Goal: Information Seeking & Learning: Compare options

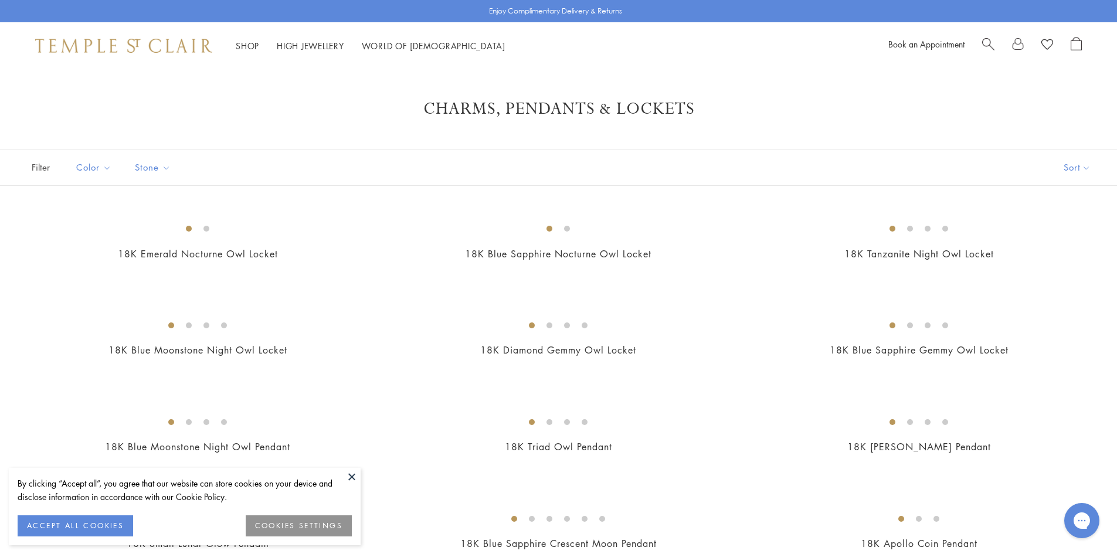
click at [985, 47] on span "Search" at bounding box center [988, 43] width 12 height 12
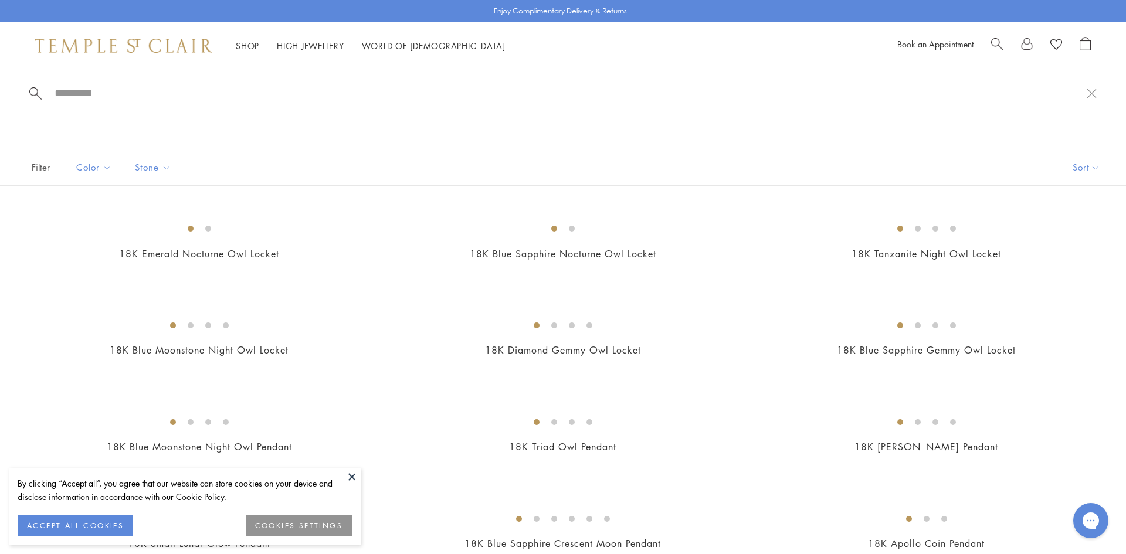
click at [995, 46] on span "Search" at bounding box center [997, 43] width 12 height 12
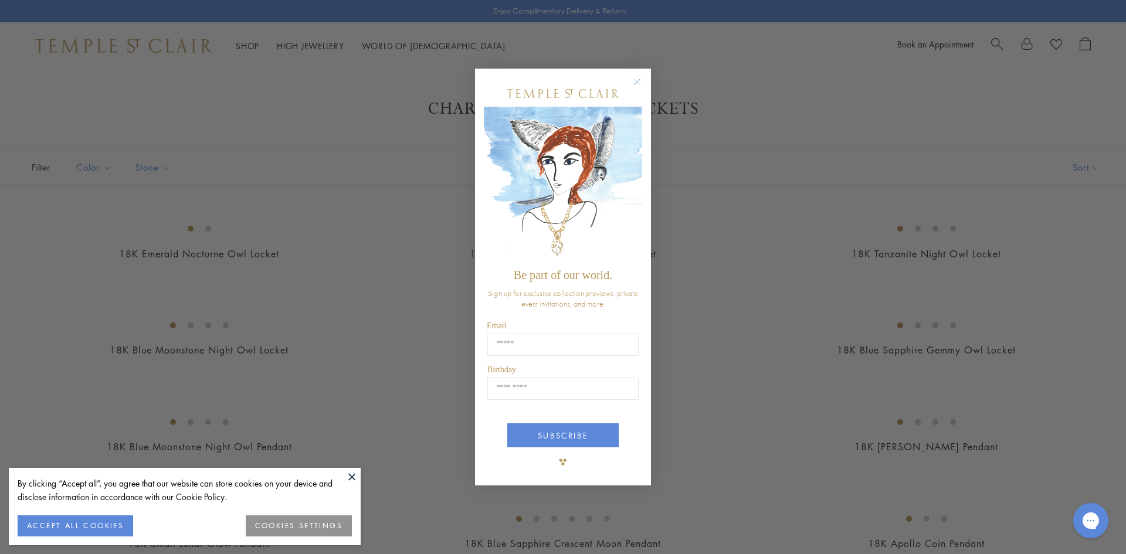
click at [635, 82] on circle "Close dialog" at bounding box center [637, 81] width 14 height 14
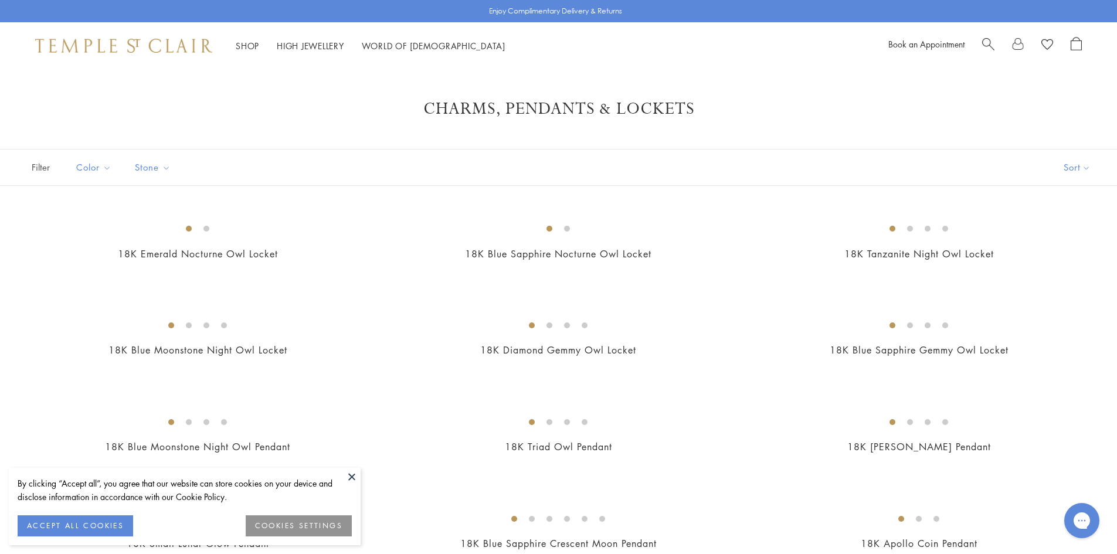
click at [977, 46] on div "Book an Appointment" at bounding box center [984, 46] width 193 height 18
click at [985, 43] on span "Search" at bounding box center [988, 43] width 12 height 12
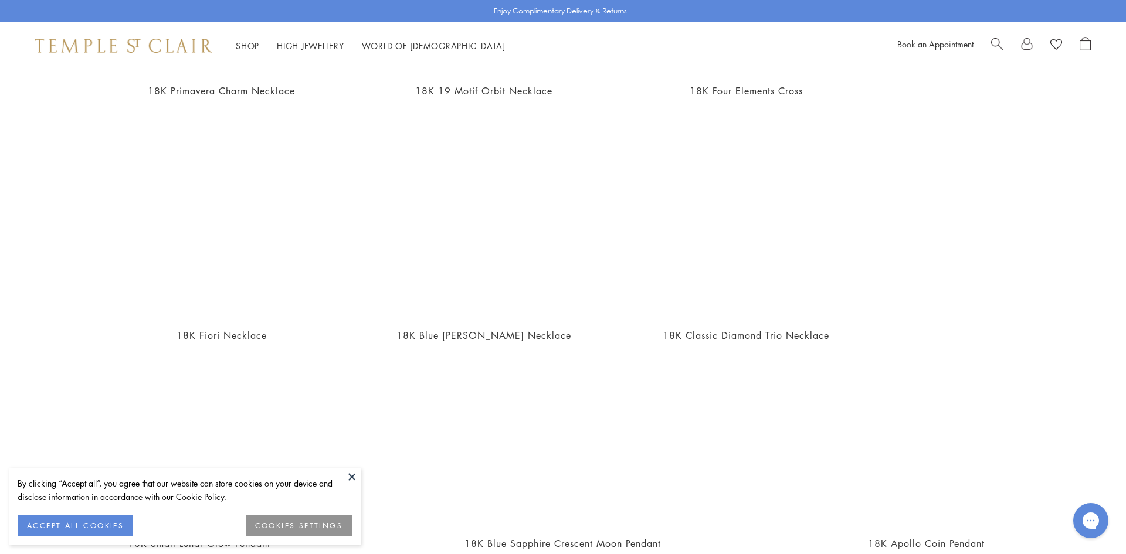
scroll to position [669, 0]
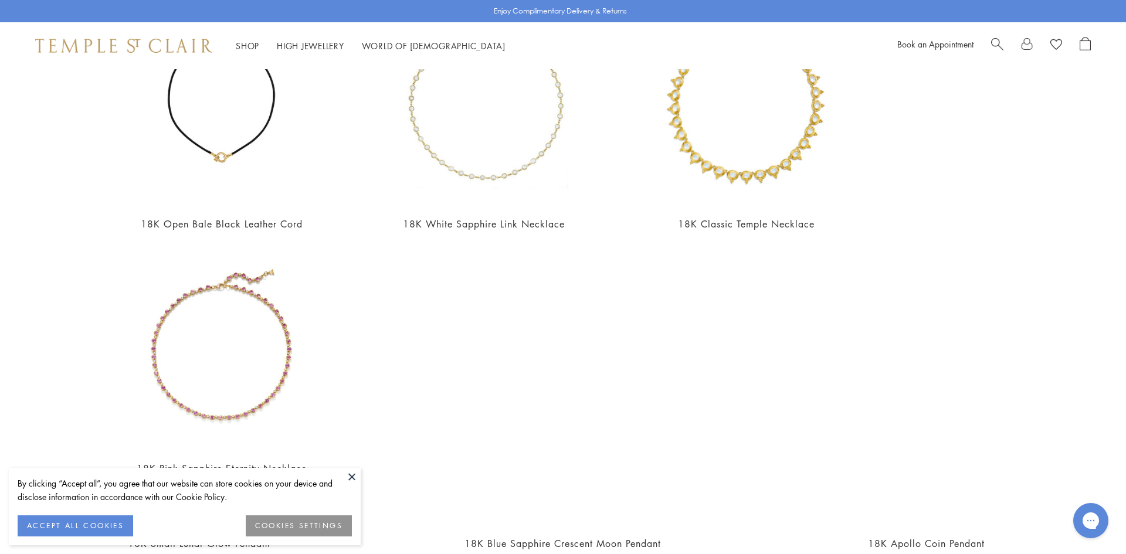
type input "**********"
click at [80, 528] on button "ACCEPT ALL COOKIES" at bounding box center [75, 525] width 115 height 21
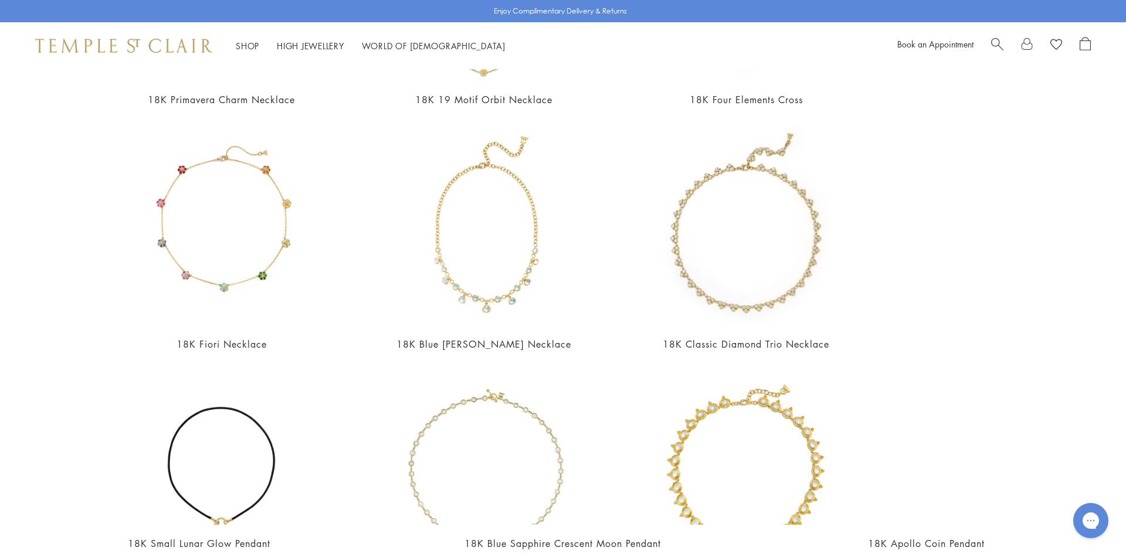
scroll to position [0, 0]
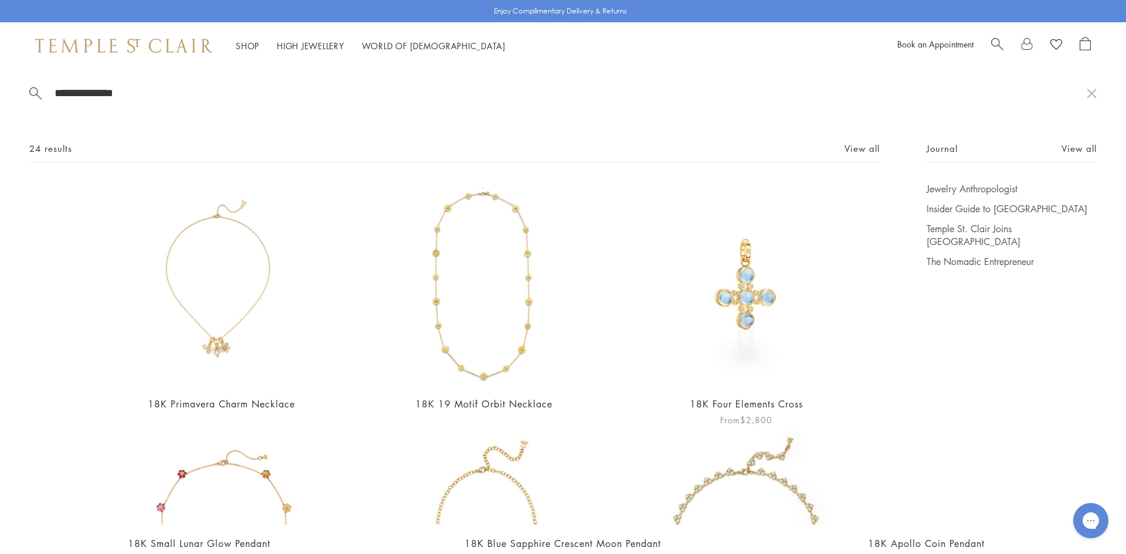
click at [746, 287] on img at bounding box center [745, 283] width 203 height 203
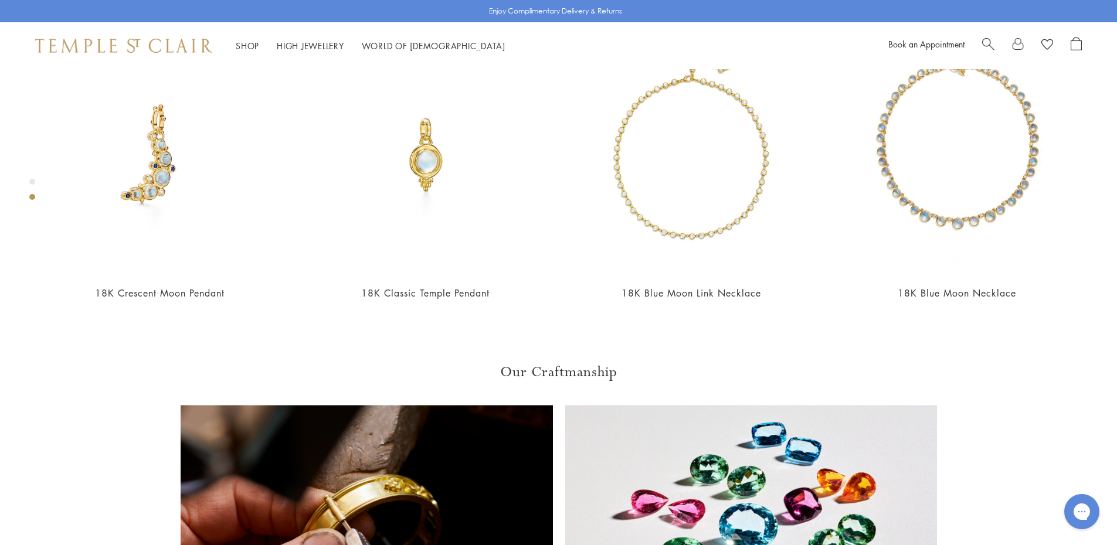
scroll to position [716, 1]
click at [33, 183] on div "Product gallery navigation" at bounding box center [32, 182] width 6 height 6
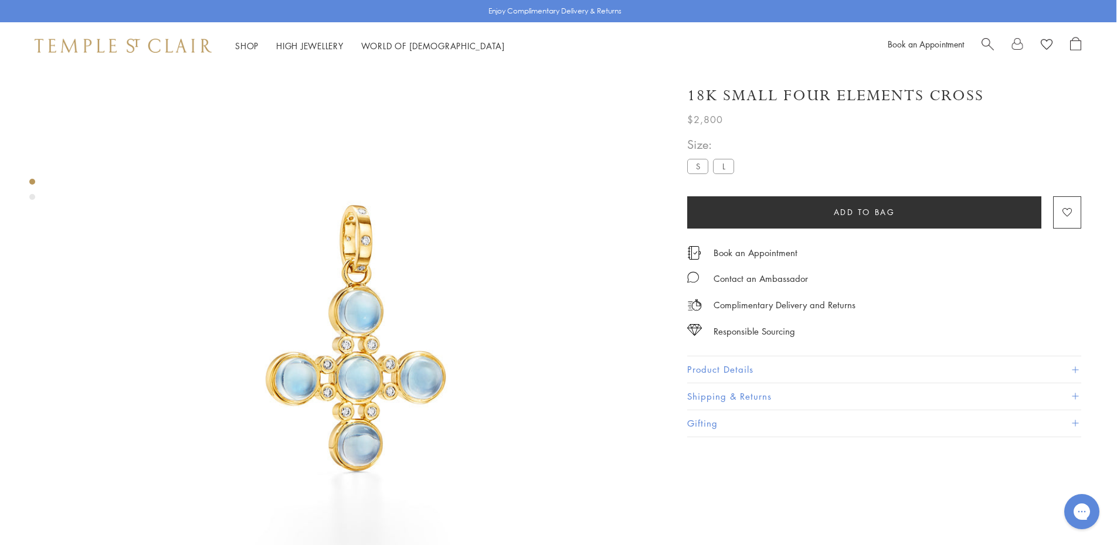
scroll to position [22, 1]
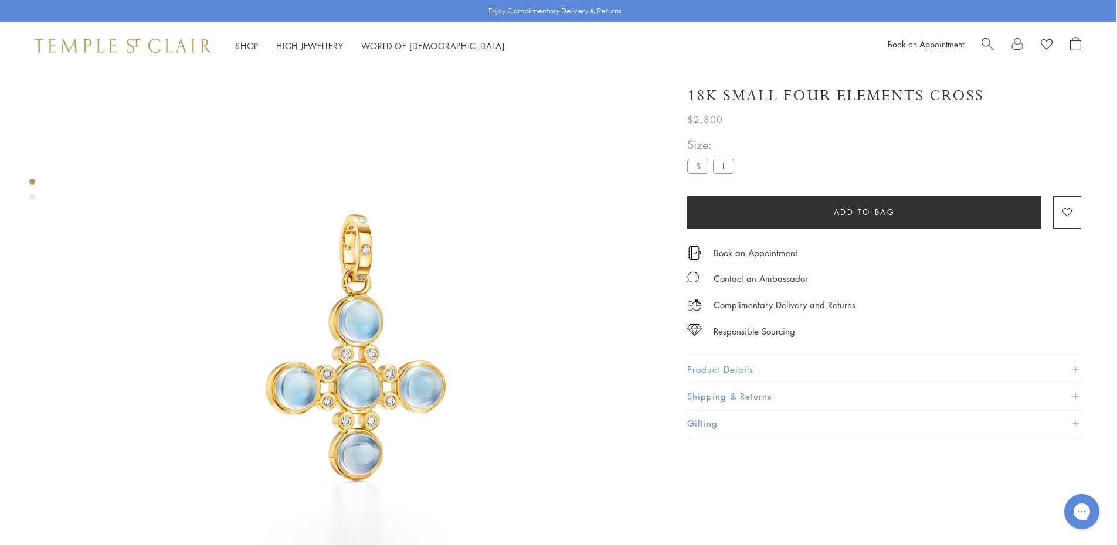
click at [804, 356] on button "Product Details" at bounding box center [884, 369] width 394 height 26
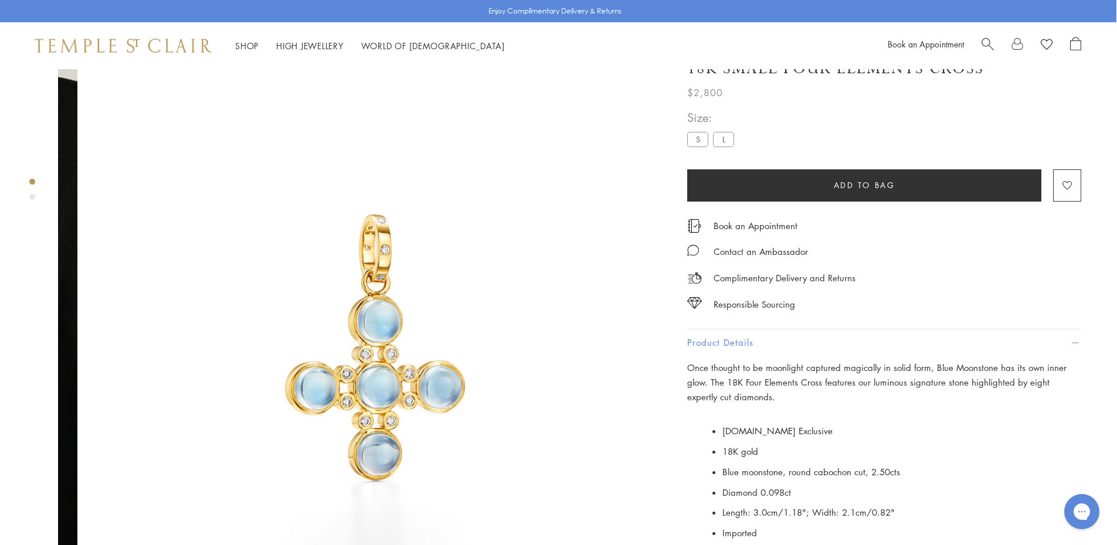
click at [247, 220] on img at bounding box center [377, 347] width 601 height 601
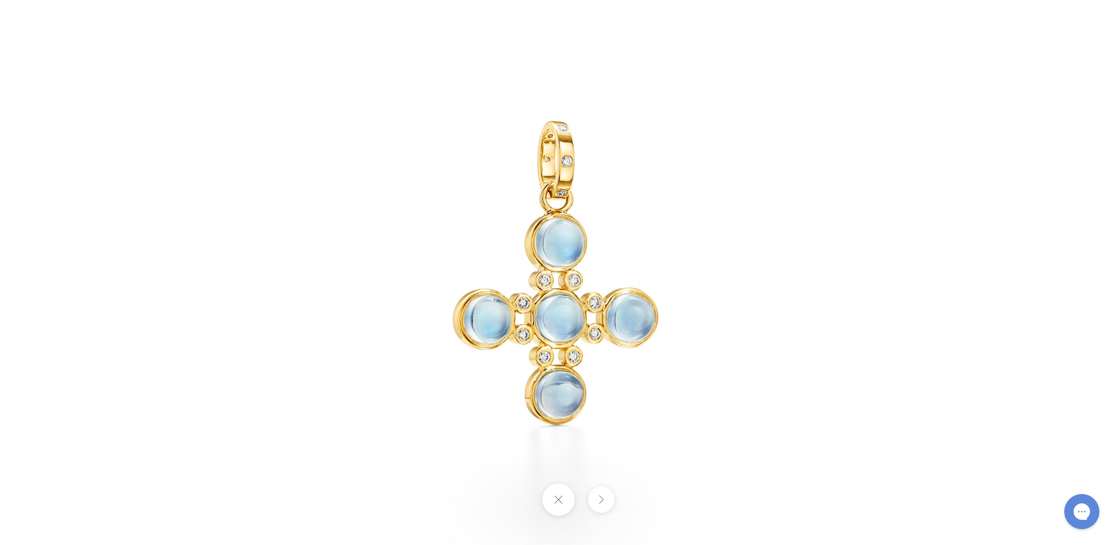
click at [409, 87] on img at bounding box center [559, 273] width 686 height 686
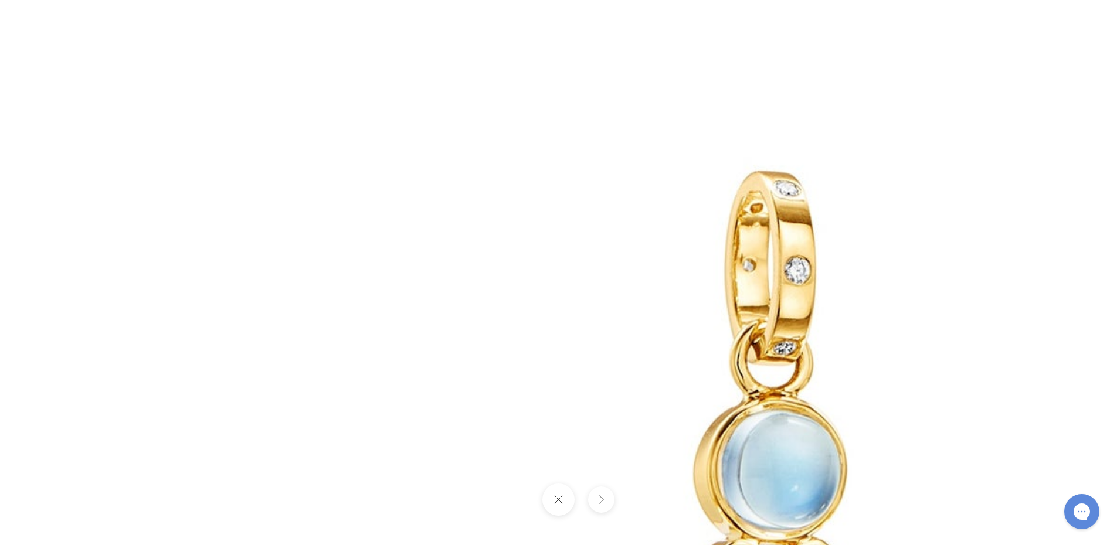
click at [737, 371] on img at bounding box center [777, 544] width 1688 height 1688
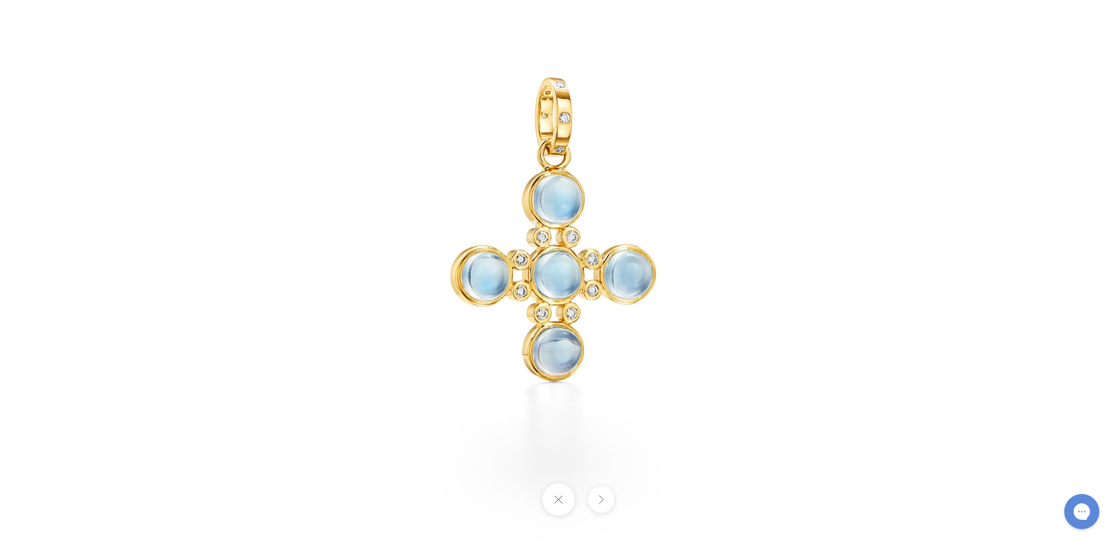
drag, startPoint x: 436, startPoint y: 114, endPoint x: 432, endPoint y: 106, distance: 9.2
click at [432, 106] on img at bounding box center [556, 229] width 686 height 686
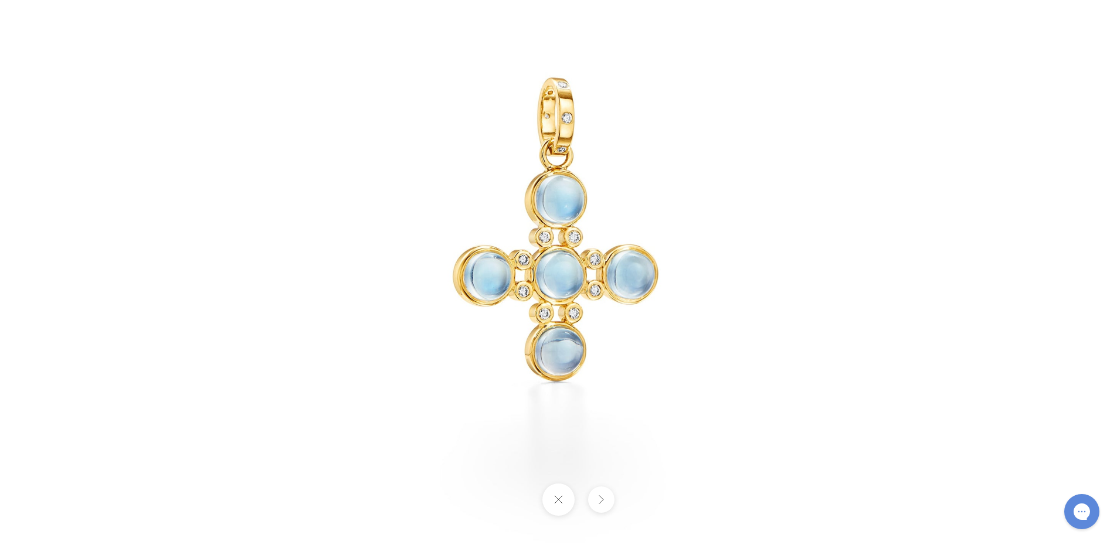
click at [558, 497] on button at bounding box center [558, 500] width 32 height 32
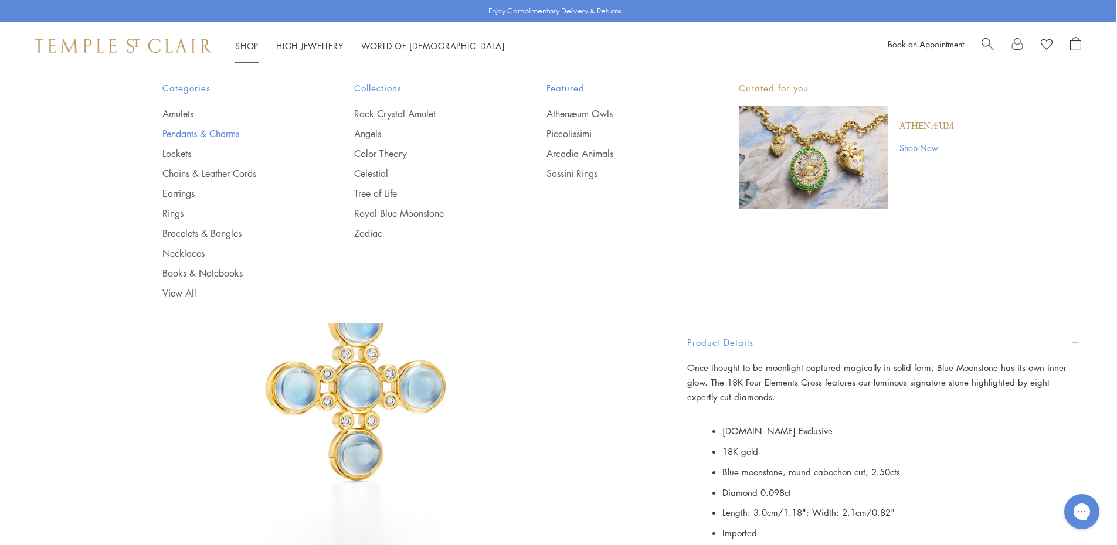
click at [208, 130] on link "Pendants & Charms" at bounding box center [234, 133] width 145 height 13
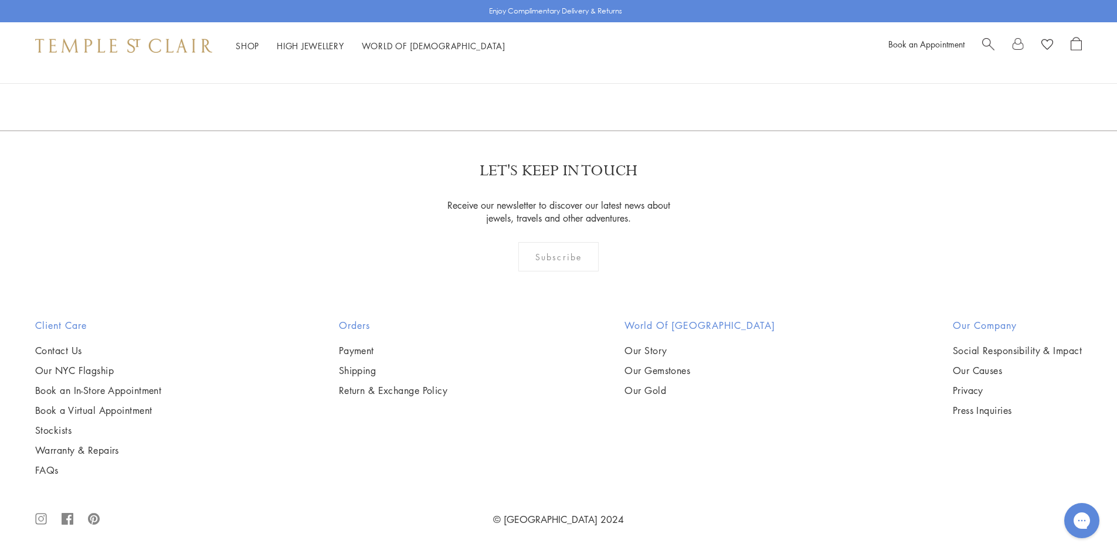
scroll to position [4807, 0]
click at [0, 0] on img at bounding box center [0, 0] width 0 height 0
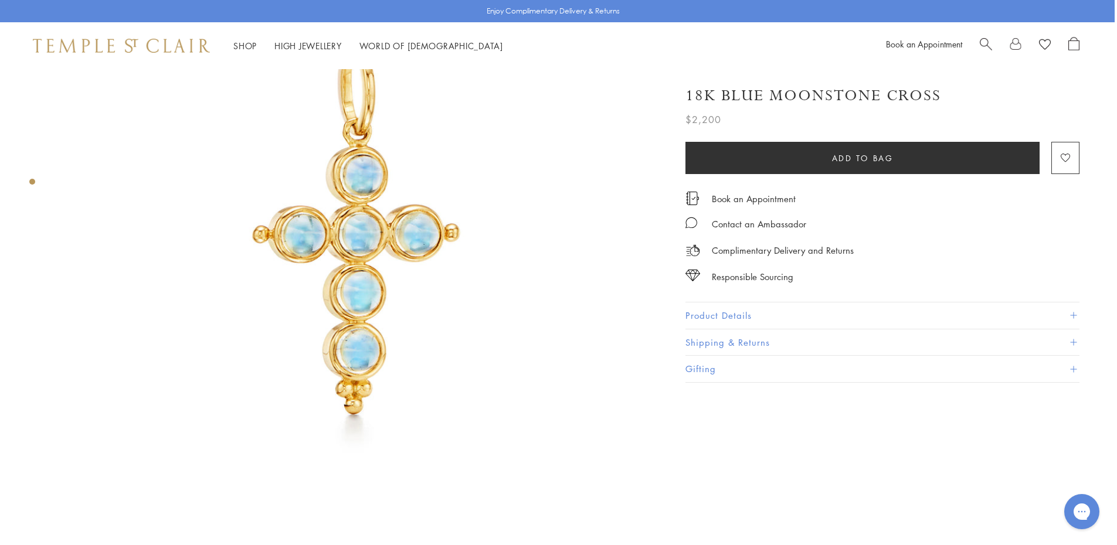
scroll to position [130, 2]
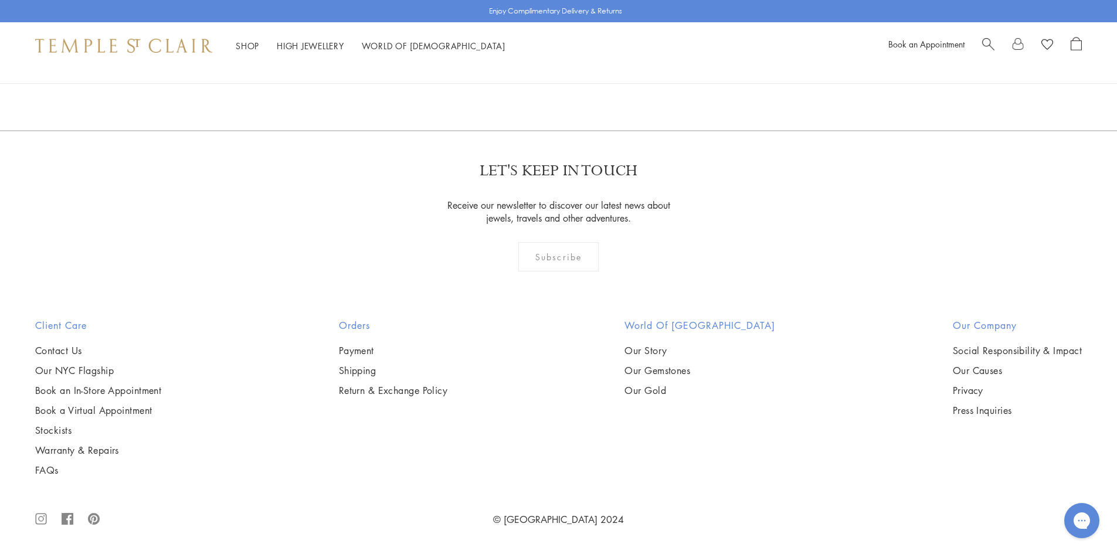
scroll to position [4660, 0]
click at [0, 0] on img at bounding box center [0, 0] width 0 height 0
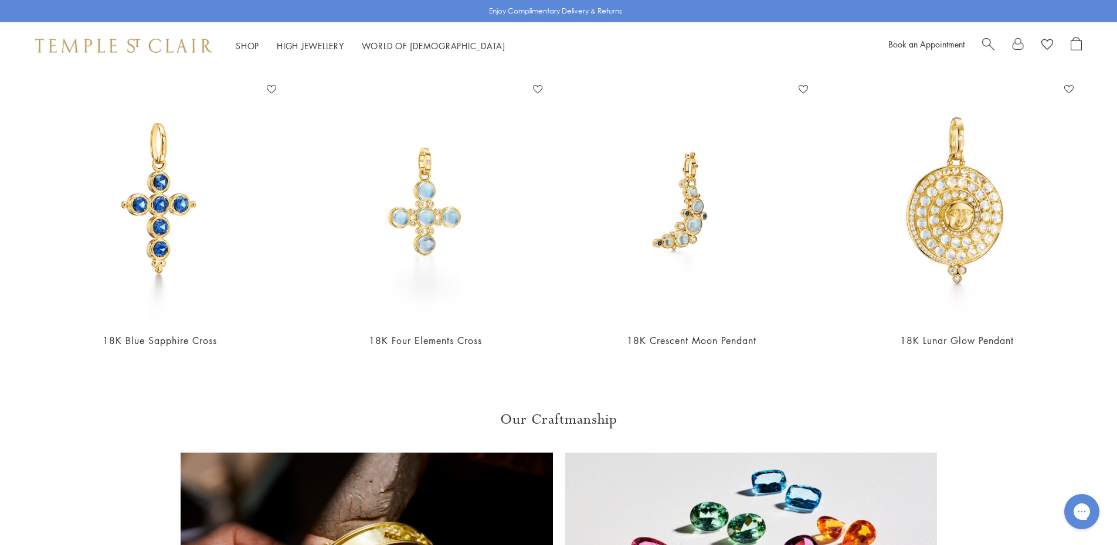
scroll to position [671, 0]
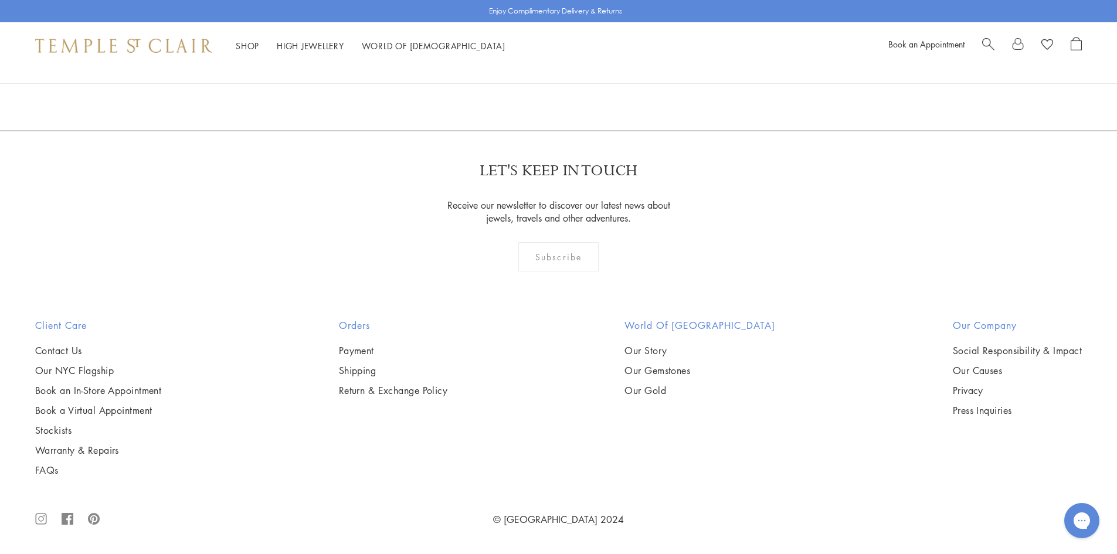
scroll to position [5502, 0]
click at [0, 0] on img at bounding box center [0, 0] width 0 height 0
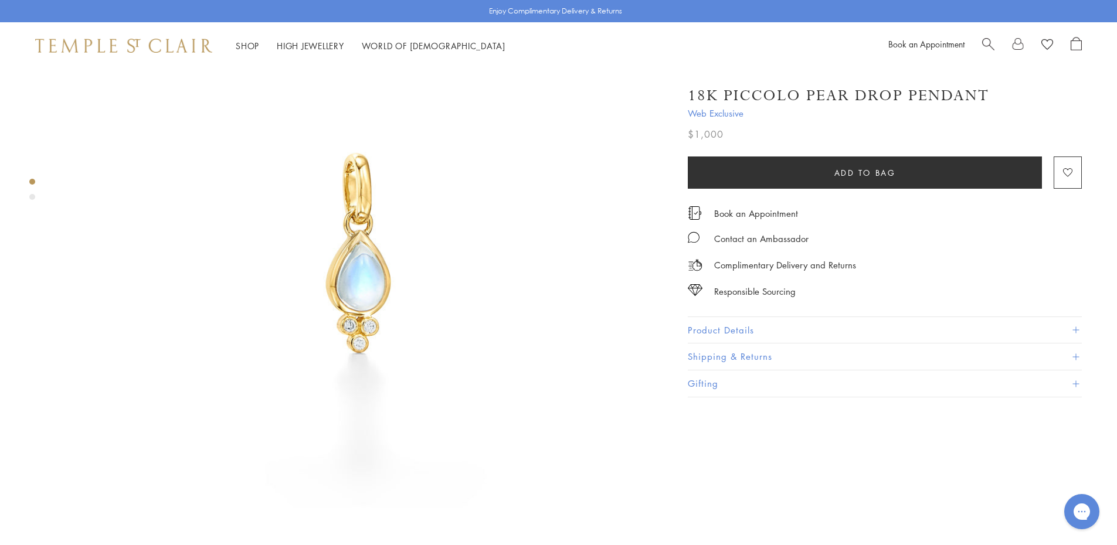
scroll to position [115, 0]
